Goal: Find specific page/section: Find specific page/section

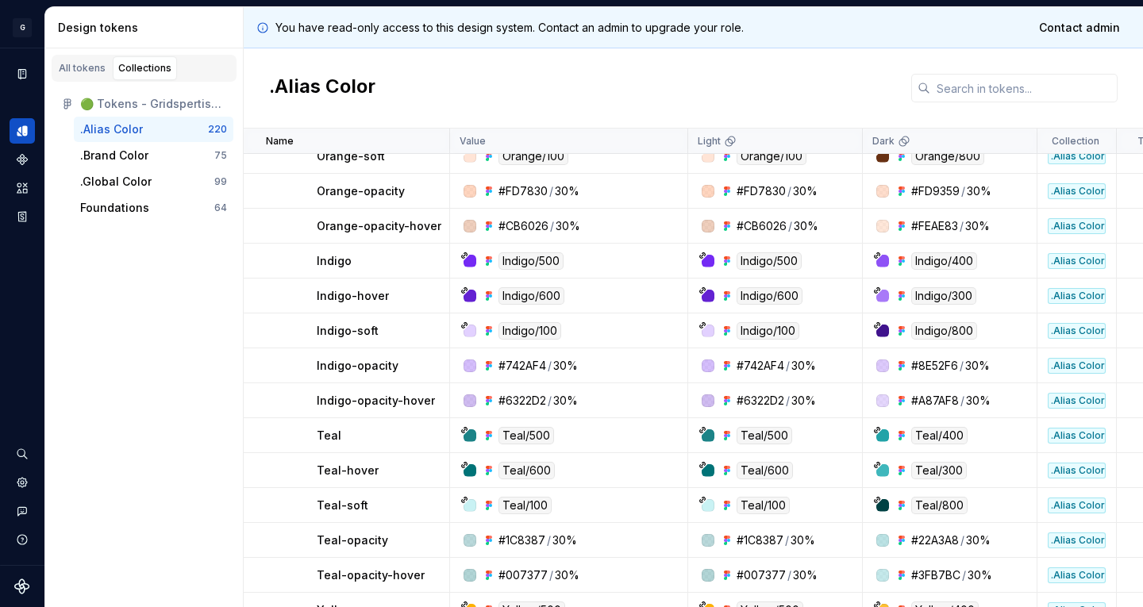
scroll to position [5219, 13]
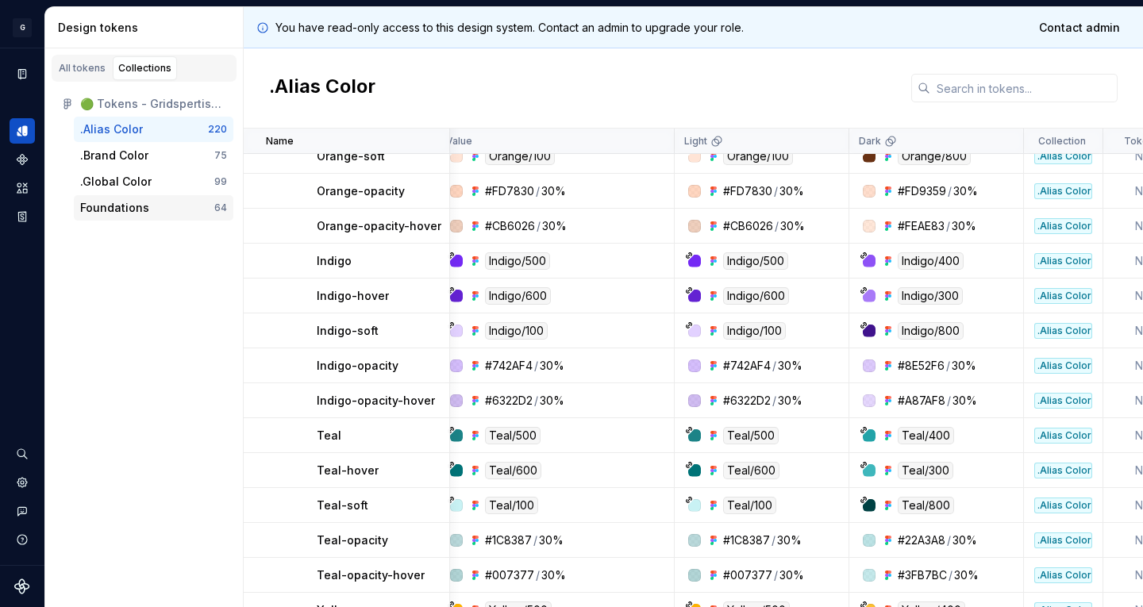
click at [179, 206] on div "Foundations" at bounding box center [147, 208] width 134 height 16
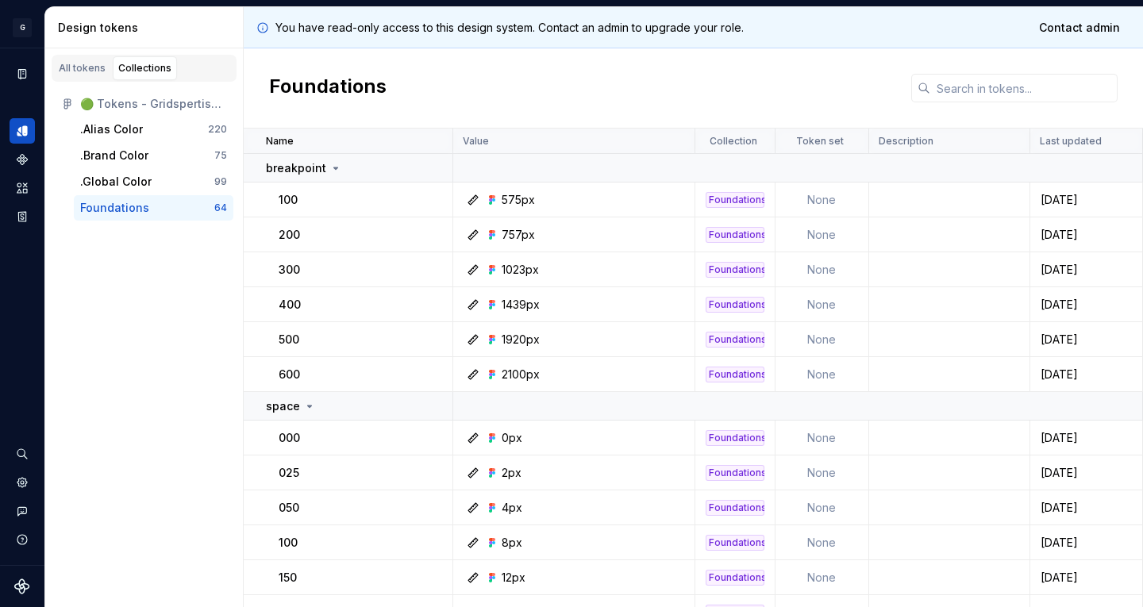
click at [179, 206] on div "Foundations" at bounding box center [147, 208] width 134 height 16
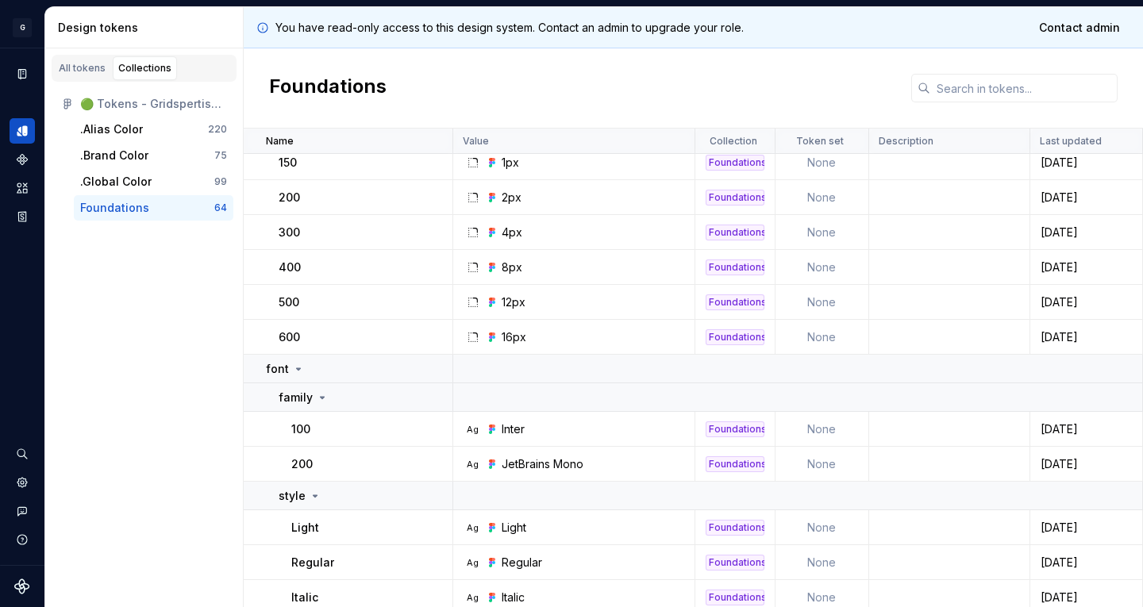
scroll to position [1014, 0]
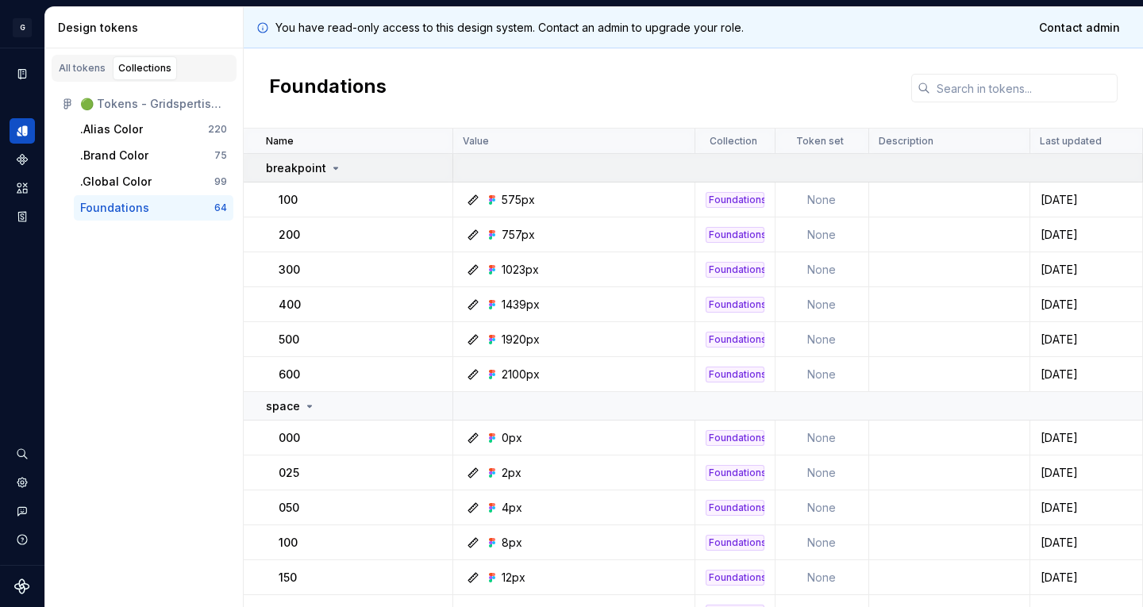
click at [334, 168] on icon at bounding box center [336, 168] width 4 height 2
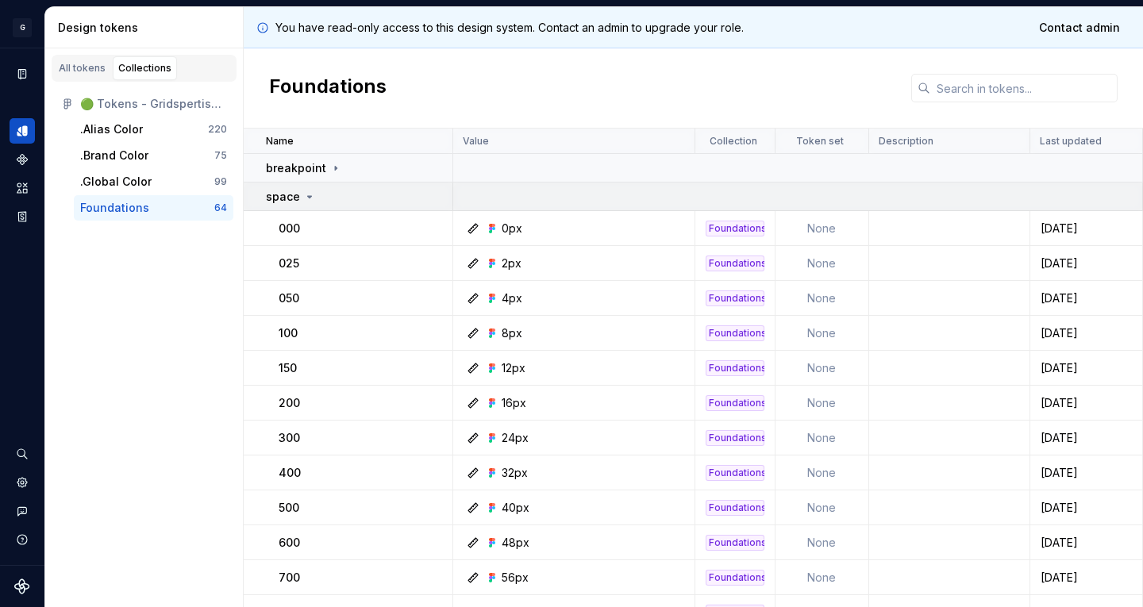
click at [303, 201] on icon at bounding box center [309, 197] width 13 height 13
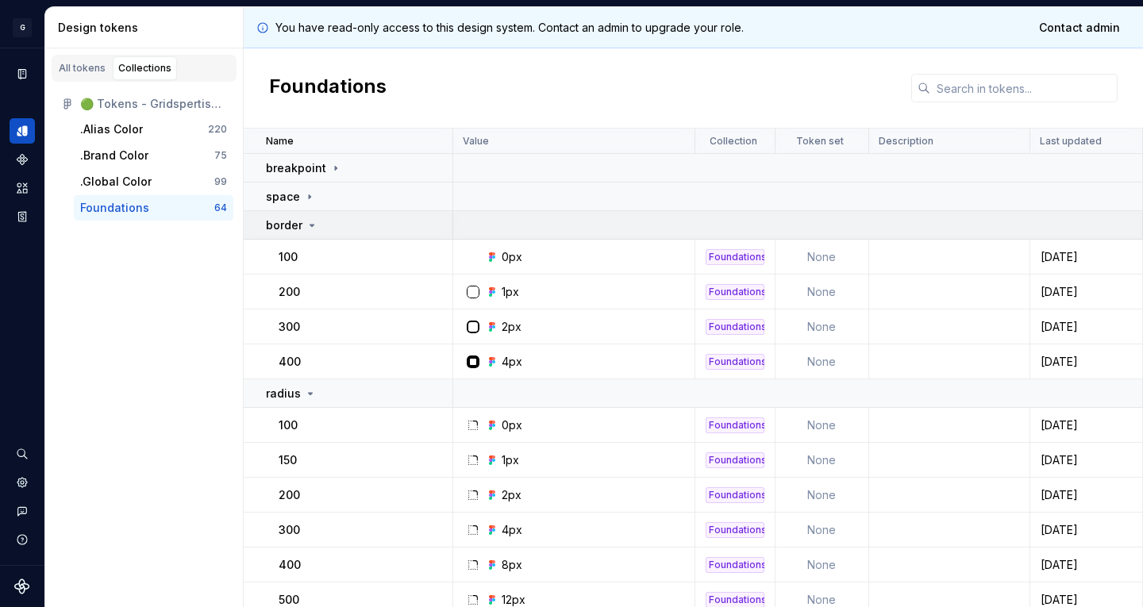
click at [314, 229] on icon at bounding box center [312, 225] width 13 height 13
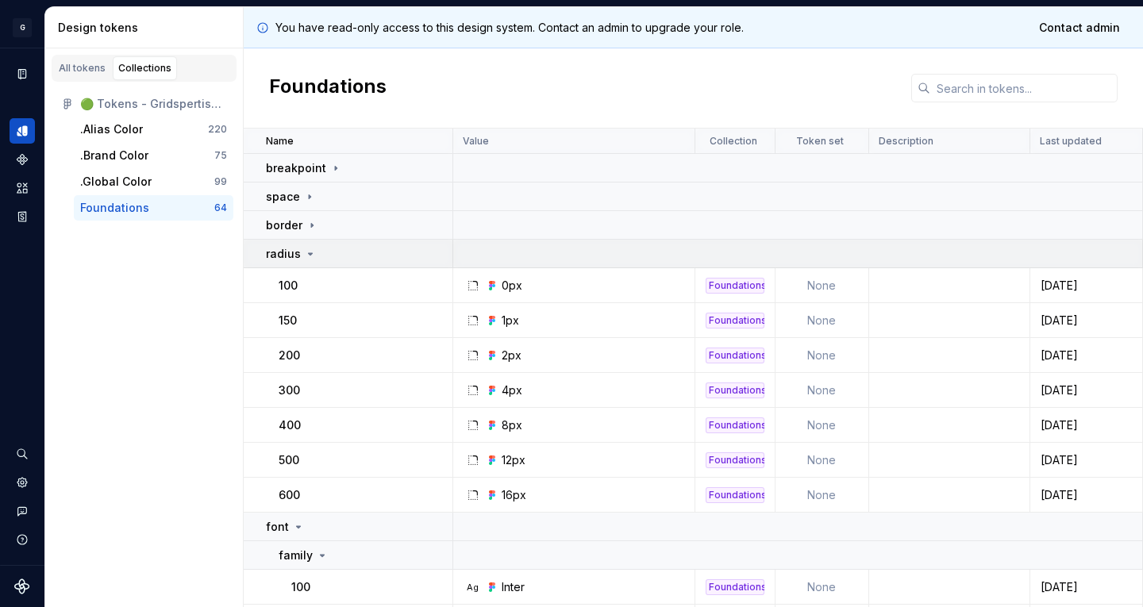
click at [311, 254] on icon at bounding box center [310, 254] width 13 height 13
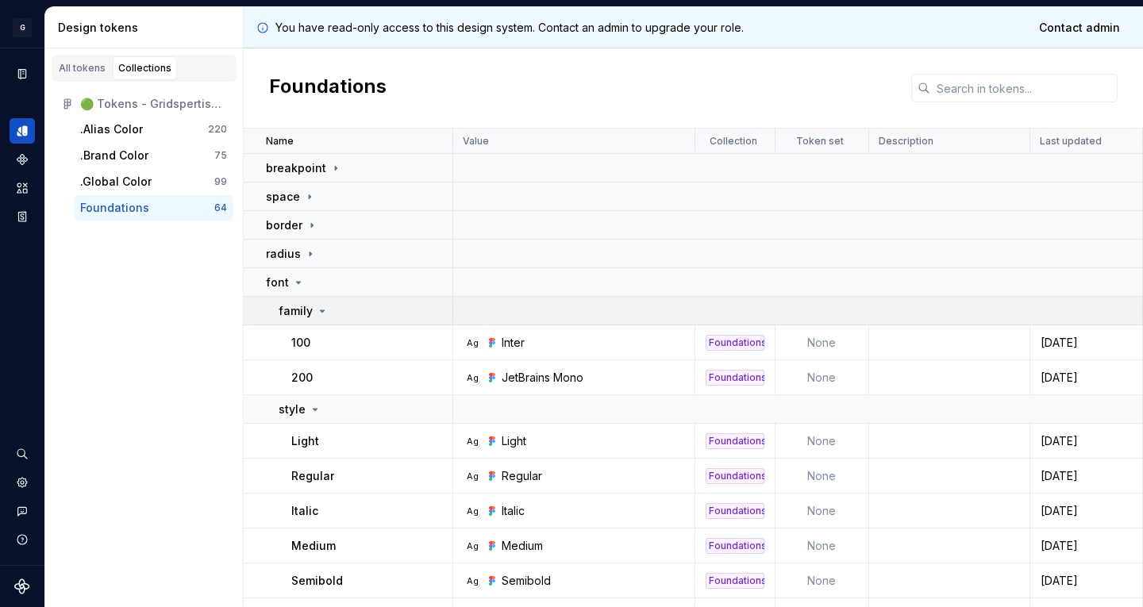
click at [318, 307] on icon at bounding box center [322, 311] width 13 height 13
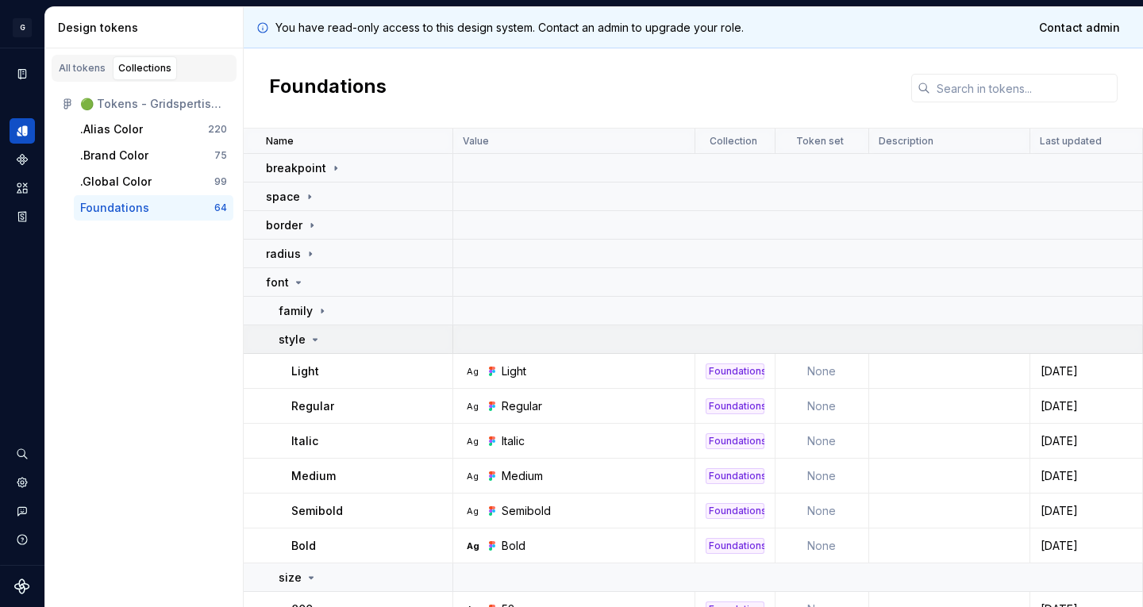
click at [317, 343] on icon at bounding box center [315, 339] width 13 height 13
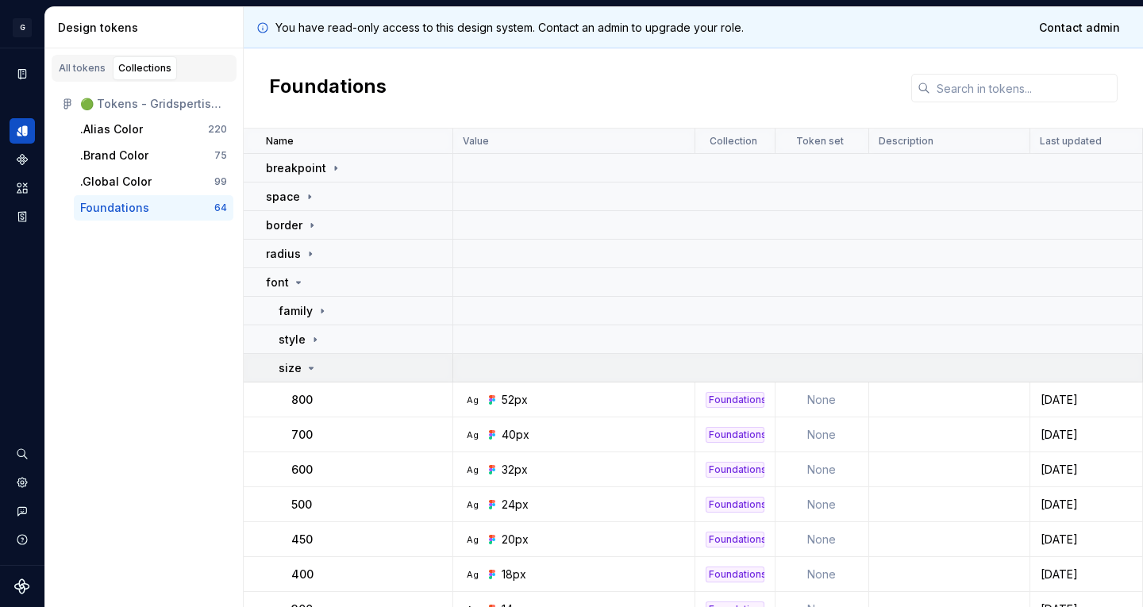
click at [315, 367] on icon at bounding box center [311, 368] width 13 height 13
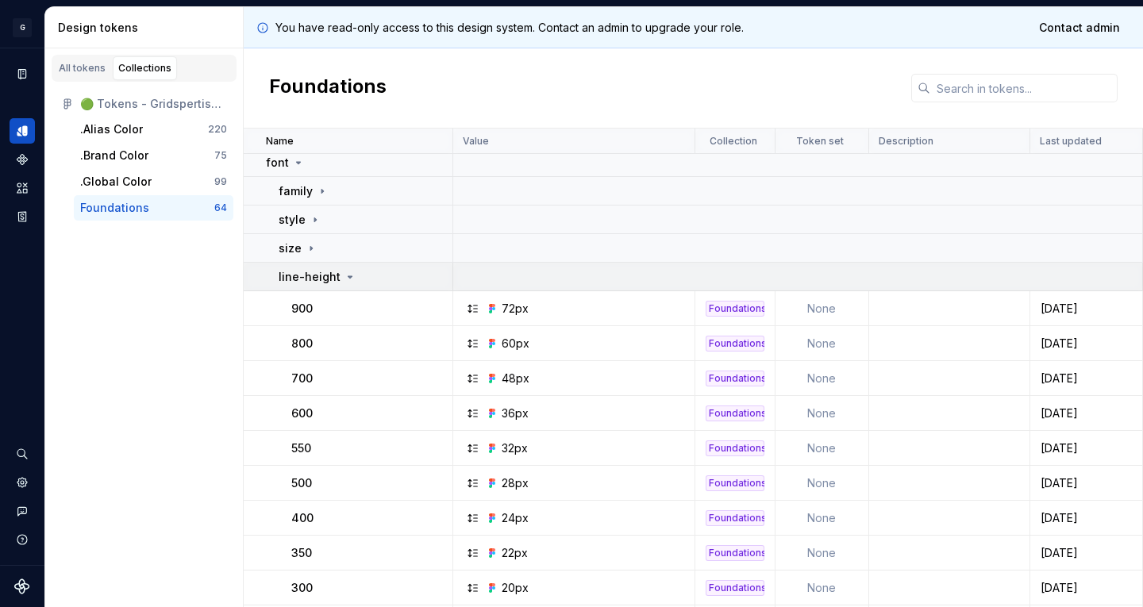
scroll to position [114, 0]
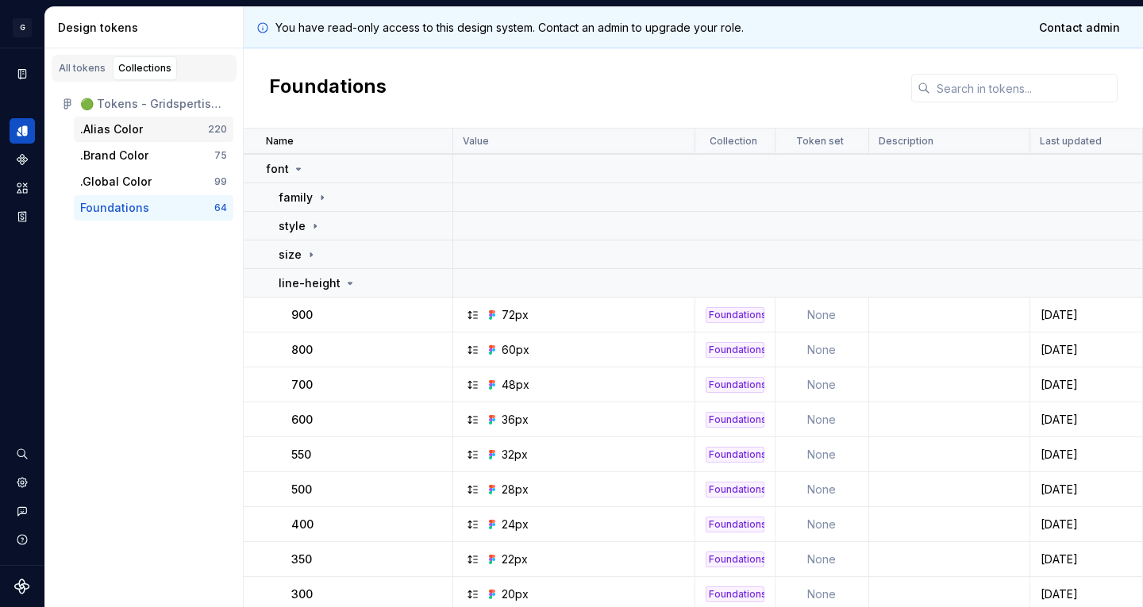
click at [160, 129] on div ".Alias Color" at bounding box center [144, 129] width 128 height 16
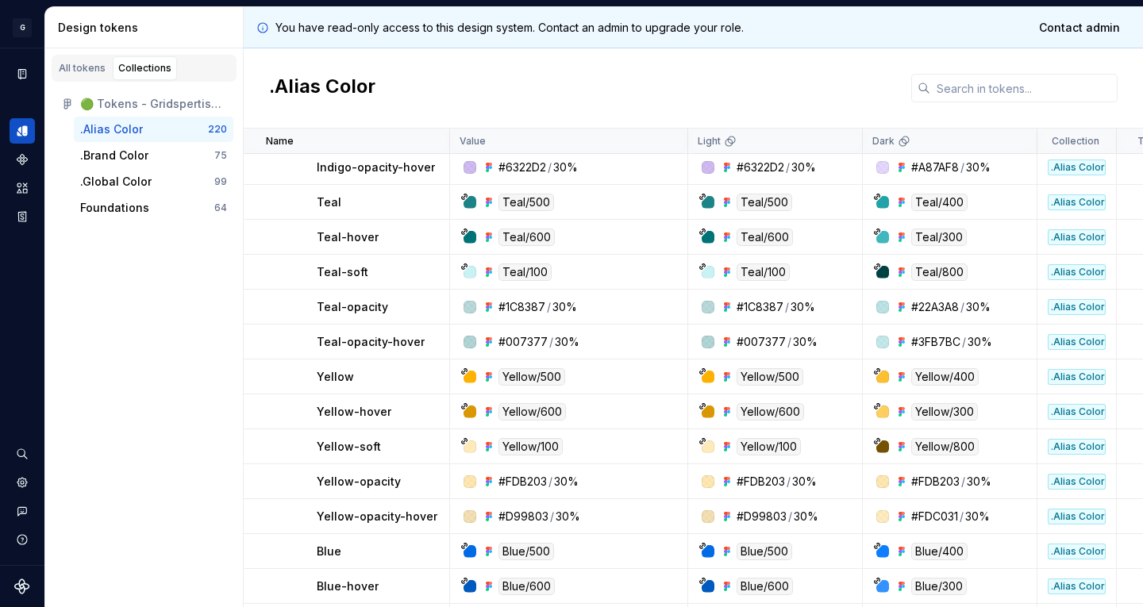
scroll to position [5454, 0]
click at [700, 405] on icon at bounding box center [703, 405] width 6 height 6
